Goal: Communication & Community: Answer question/provide support

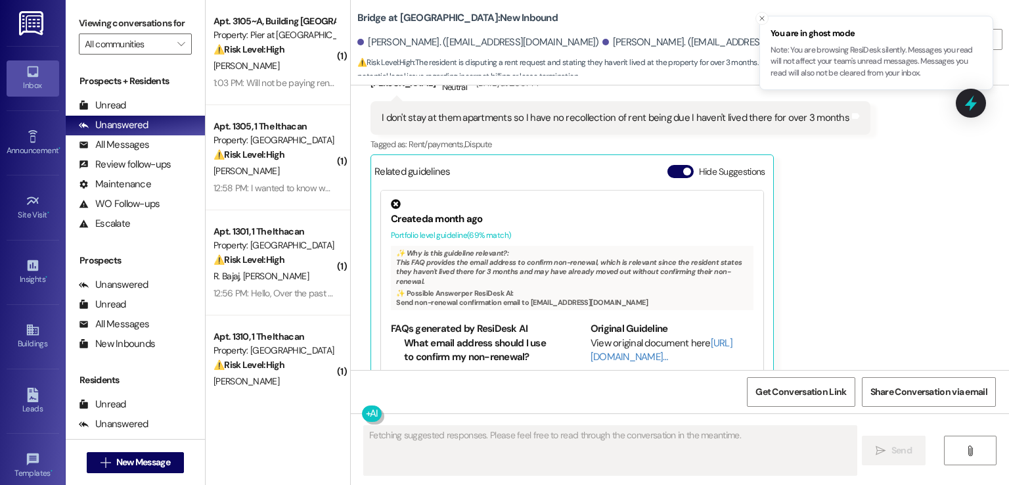
scroll to position [1406, 0]
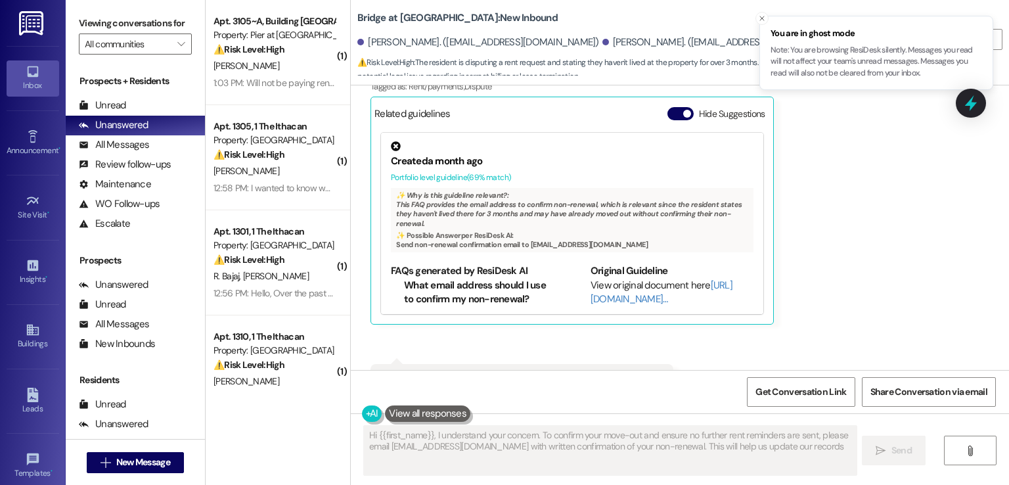
type textarea "Hi {{first_name}}, I understand your concern. To confirm your move-out and ensu…"
click at [762, 19] on icon "Close toast" at bounding box center [762, 18] width 8 height 8
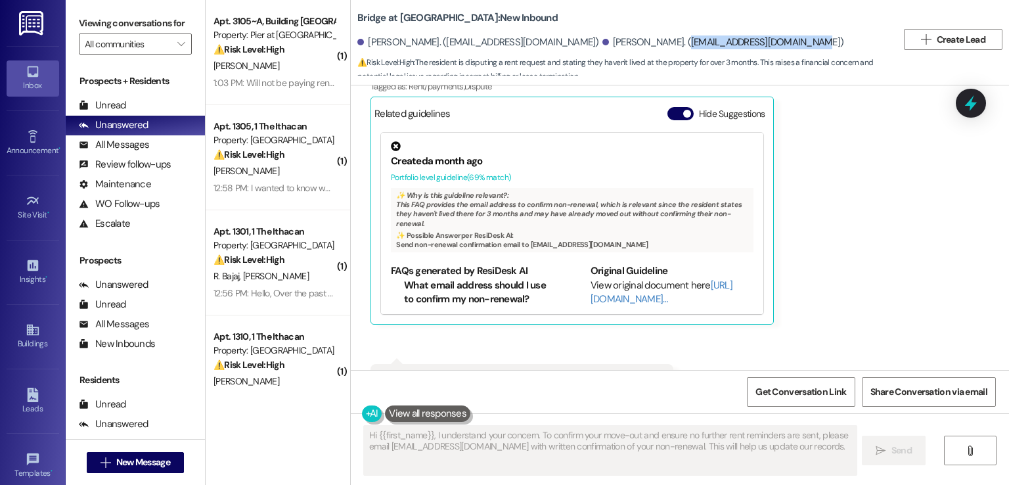
drag, startPoint x: 795, startPoint y: 38, endPoint x: 672, endPoint y: 43, distance: 123.6
click at [672, 43] on div "Dulce Botello. (dulcebotello0206@gmail.com)" at bounding box center [724, 42] width 242 height 14
copy div "dulcebotello0206@gmail.com"
drag, startPoint x: 593, startPoint y: 41, endPoint x: 455, endPoint y: 43, distance: 138.0
click at [455, 43] on div "Jesus Blas-Rodriguez. (jesusblasrodriguez64@gmail.com)" at bounding box center [478, 42] width 242 height 14
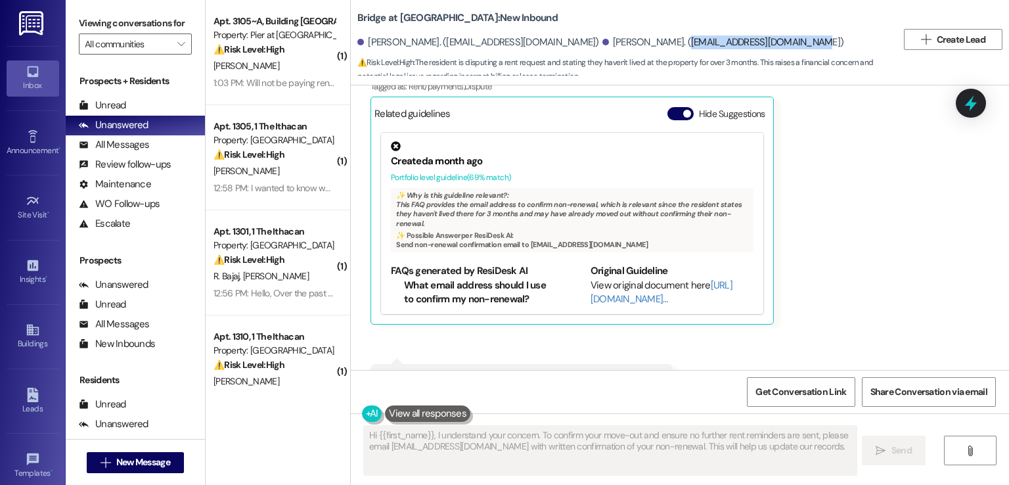
copy div "jesusblasrodriguez64@gmail.com"
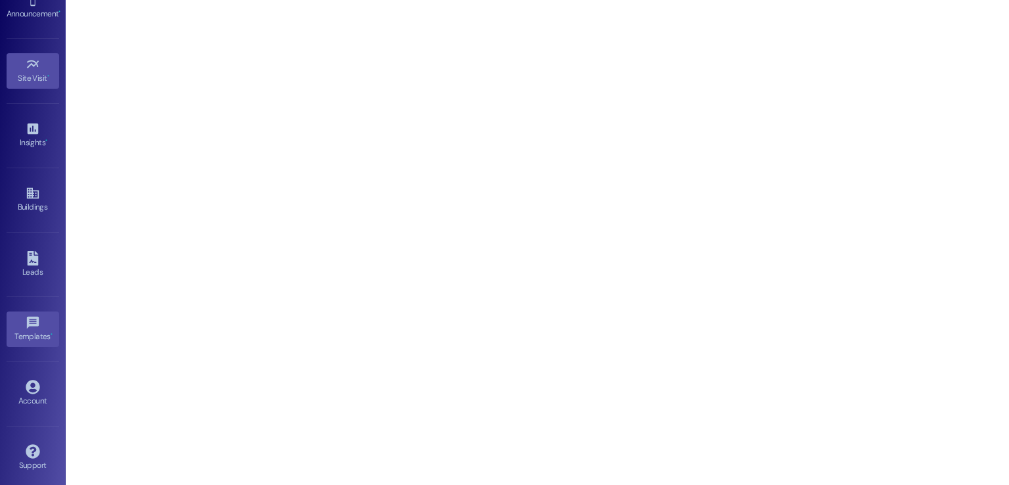
scroll to position [139, 0]
click at [39, 388] on link "Account" at bounding box center [33, 391] width 53 height 35
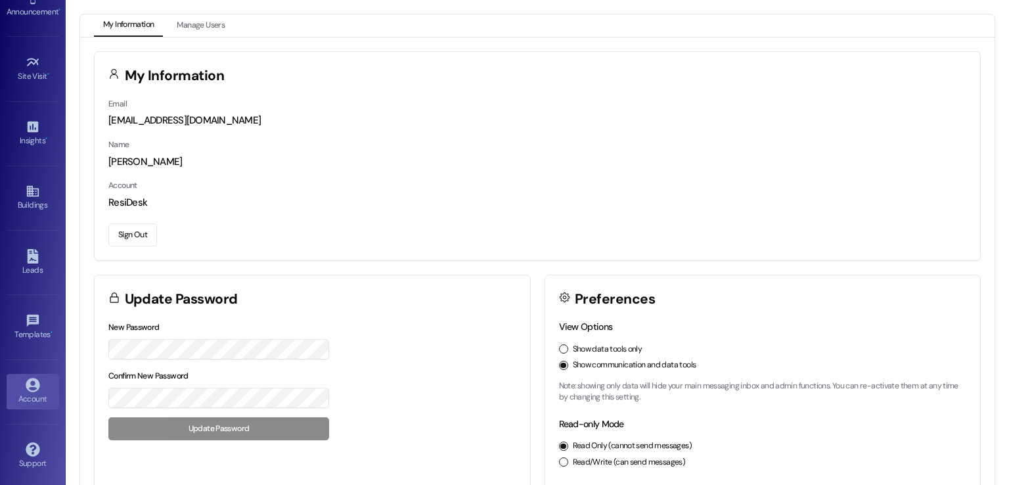
click at [139, 230] on button "Sign Out" at bounding box center [132, 234] width 49 height 23
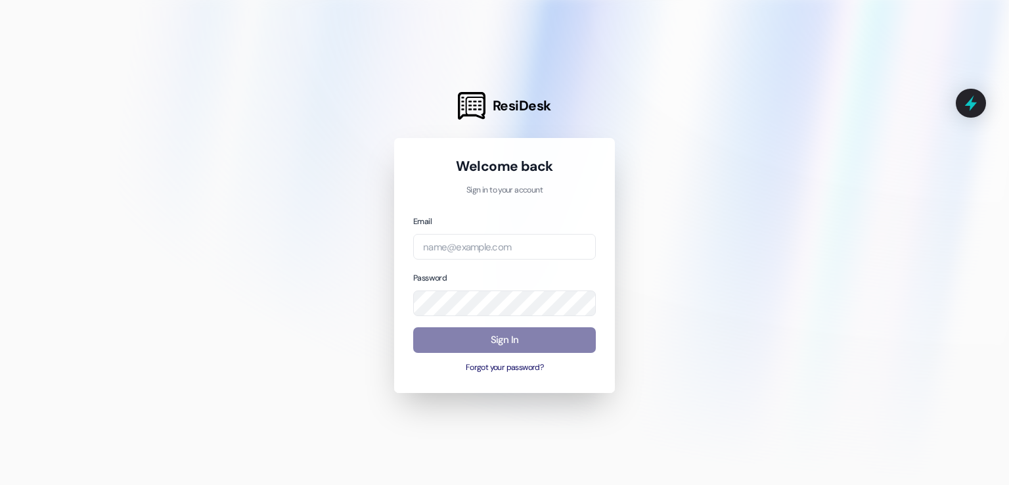
type input "[EMAIL_ADDRESS][DOMAIN_NAME]"
